Goal: Information Seeking & Learning: Learn about a topic

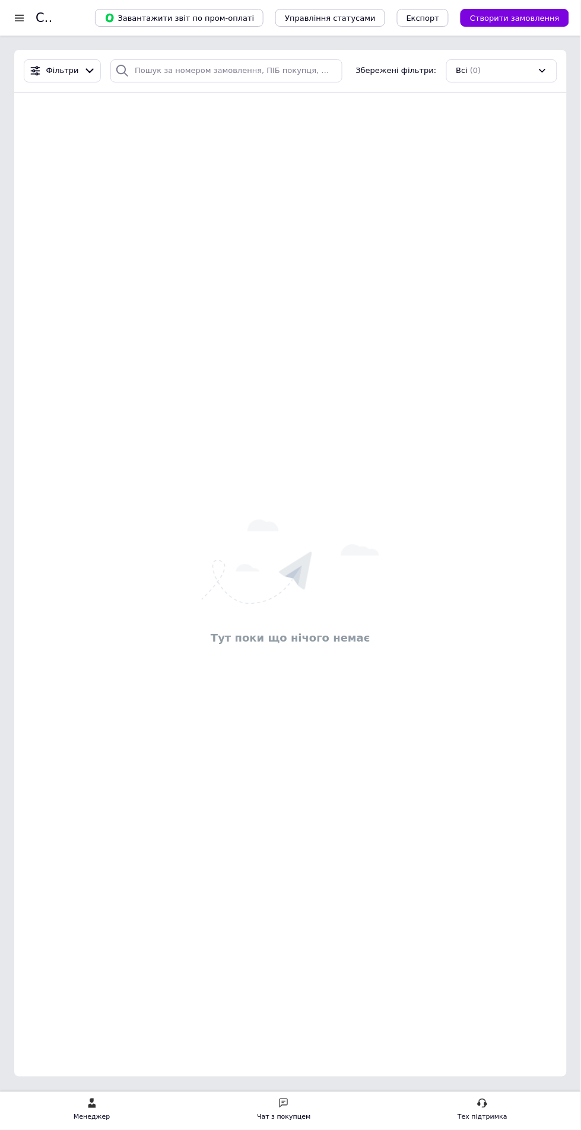
click at [19, 19] on div at bounding box center [19, 17] width 15 height 11
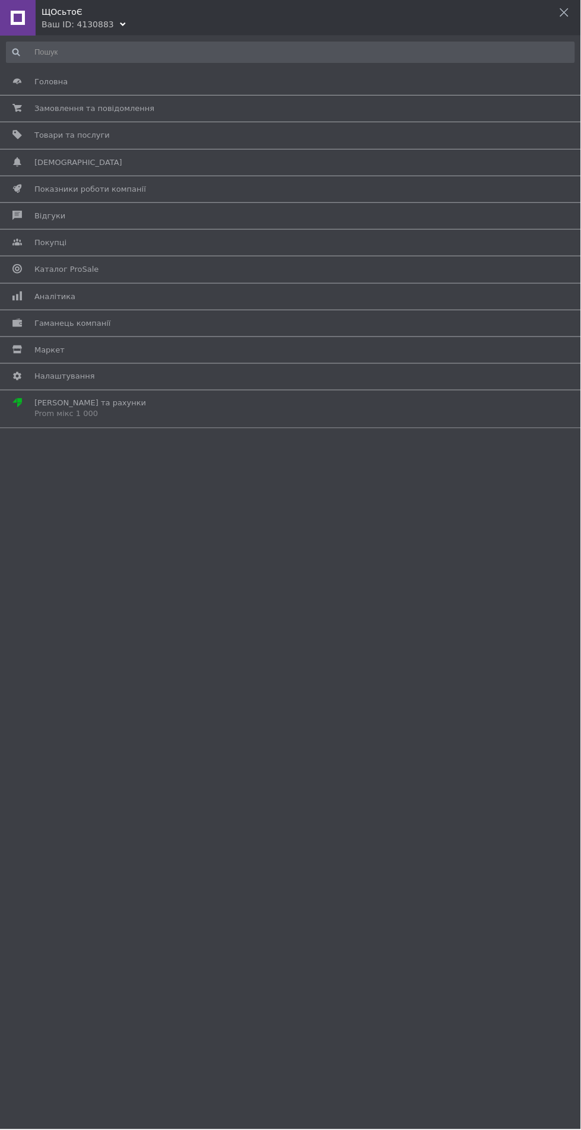
click at [42, 300] on span "Аналітика" at bounding box center [54, 296] width 41 height 11
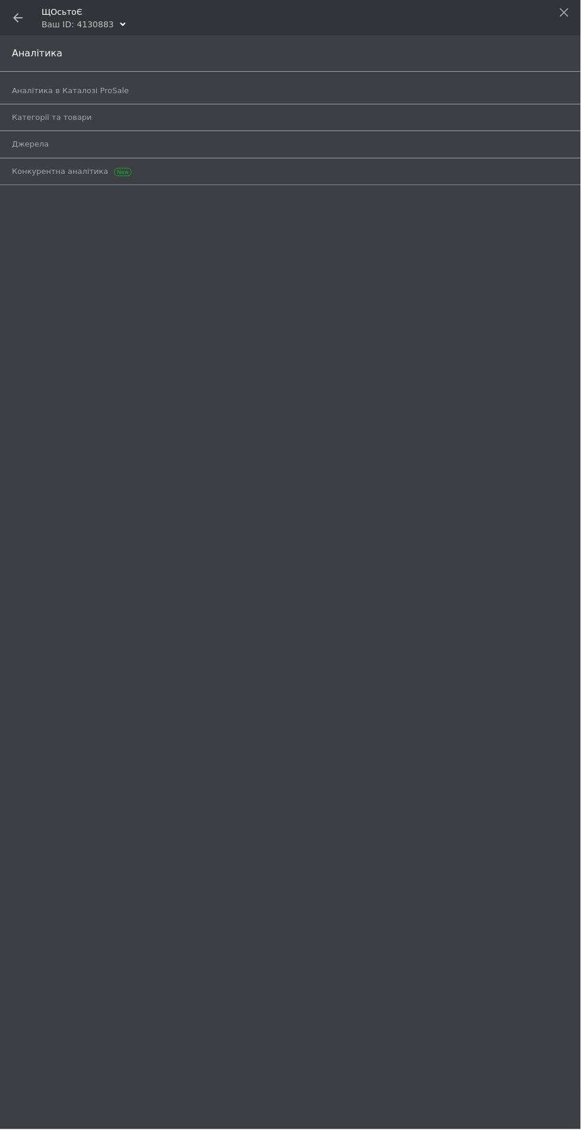
click at [65, 93] on span "Аналітика в Каталозі ProSale" at bounding box center [70, 90] width 117 height 11
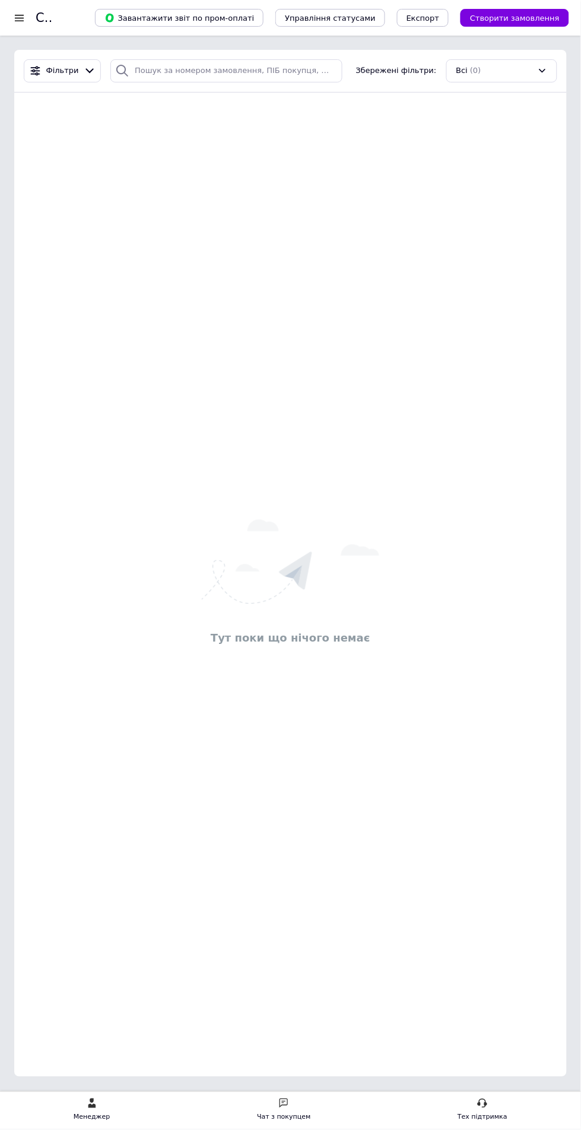
click at [24, 13] on div at bounding box center [19, 17] width 15 height 11
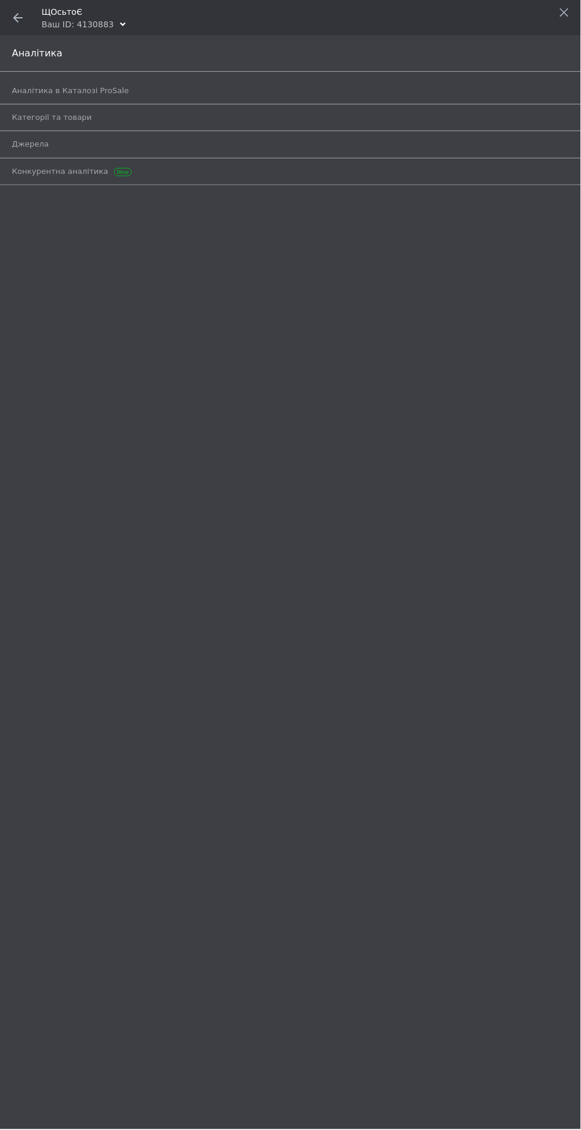
click at [17, 17] on use at bounding box center [17, 17] width 9 height 9
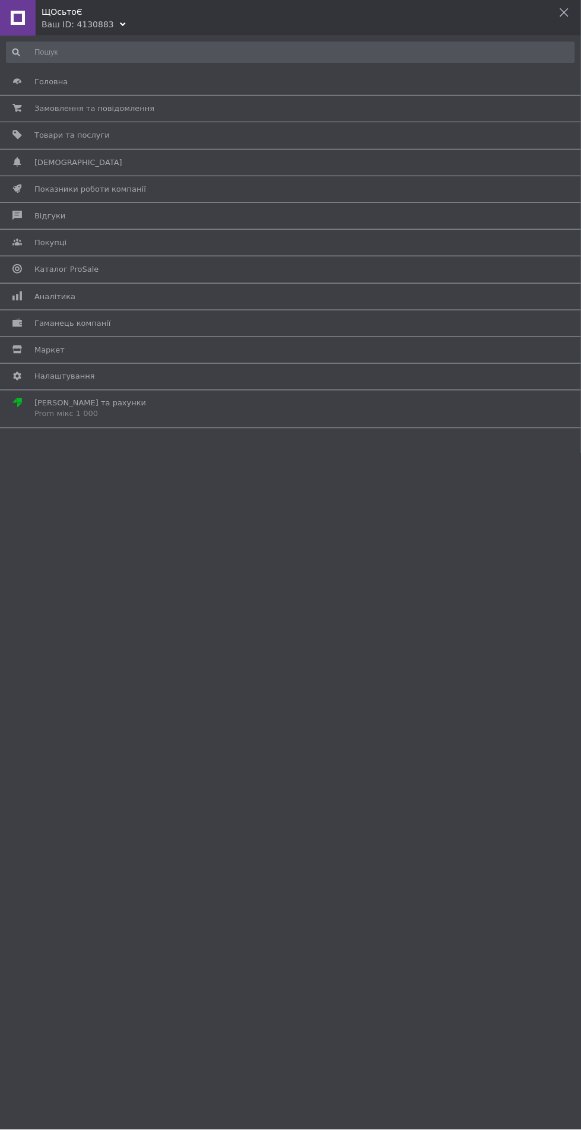
click at [127, 409] on span "[PERSON_NAME] та рахунки Prom мікс 1 000" at bounding box center [288, 408] width 508 height 21
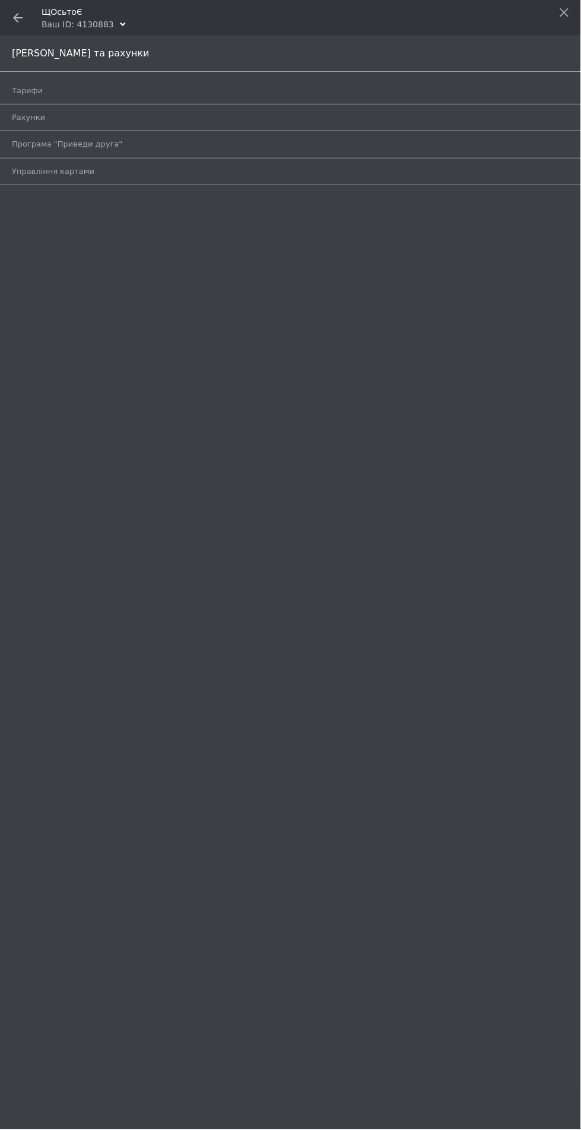
click at [39, 90] on span "Тарифи" at bounding box center [277, 90] width 530 height 11
